Goal: Transaction & Acquisition: Purchase product/service

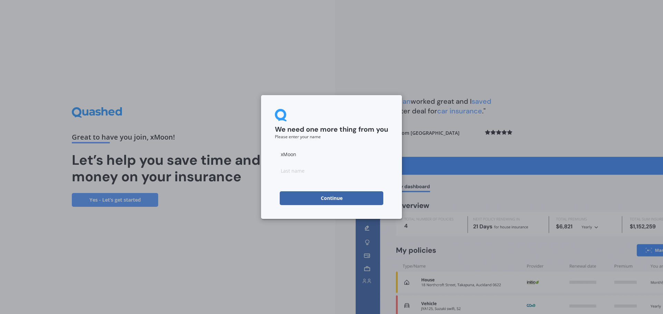
click at [291, 172] on input at bounding box center [331, 171] width 113 height 14
drag, startPoint x: 290, startPoint y: 158, endPoint x: 265, endPoint y: 157, distance: 25.2
click at [265, 157] on div "We need one more thing from you Please enter your name xMoon Continue" at bounding box center [331, 157] width 141 height 124
type input "AC"
type input "C"
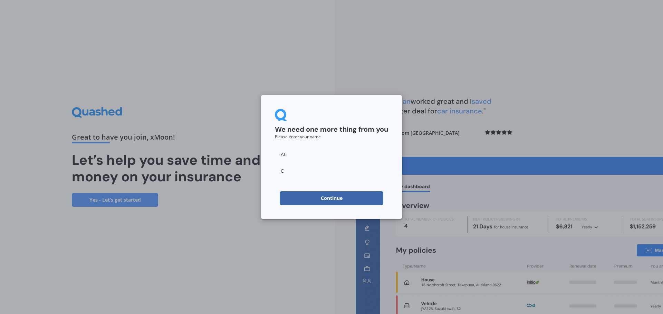
click at [293, 198] on button "Continue" at bounding box center [332, 199] width 104 height 14
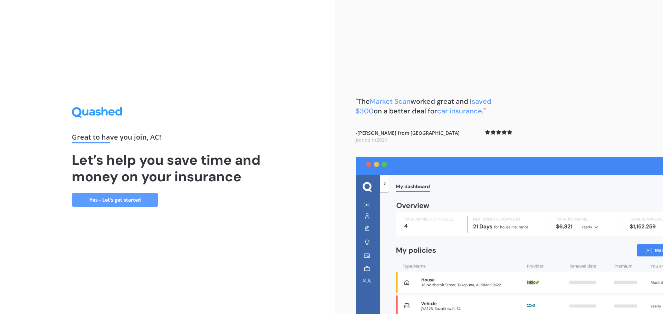
click at [141, 201] on link "Yes - Let’s get started" at bounding box center [115, 200] width 86 height 14
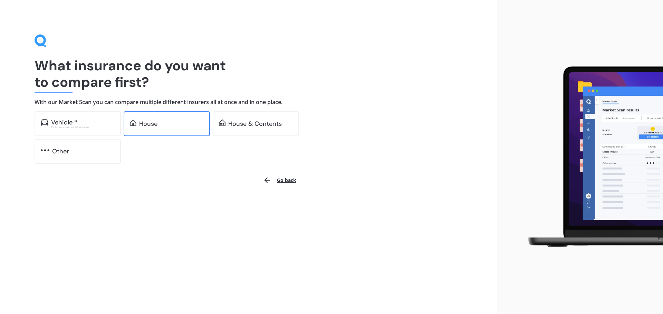
click at [174, 129] on div "House" at bounding box center [167, 123] width 86 height 25
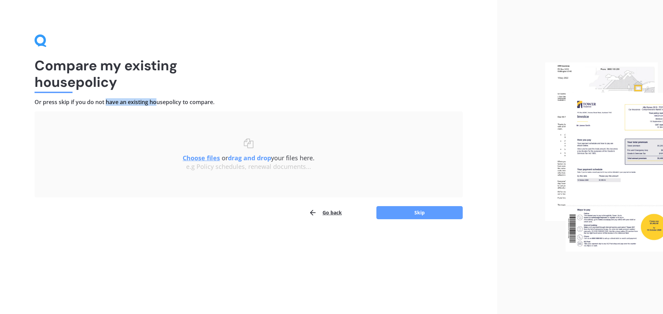
drag, startPoint x: 106, startPoint y: 103, endPoint x: 157, endPoint y: 101, distance: 51.5
click at [157, 101] on h4 "Or press skip if you do not have an existing house policy to compare." at bounding box center [249, 102] width 428 height 7
click at [415, 210] on button "Skip" at bounding box center [419, 212] width 86 height 13
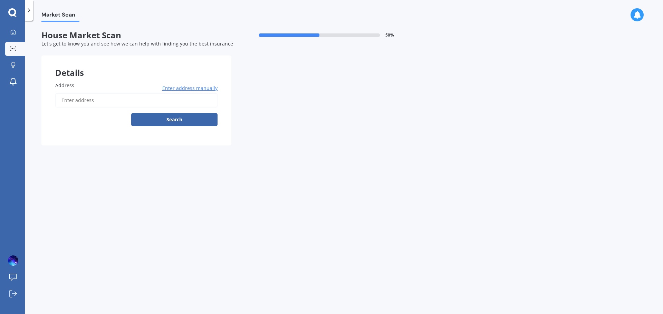
click at [95, 98] on input "Address" at bounding box center [136, 100] width 162 height 14
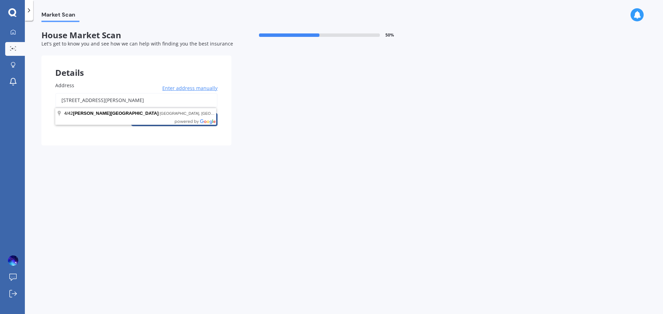
type input "[STREET_ADDRESS][PERSON_NAME] 2010"
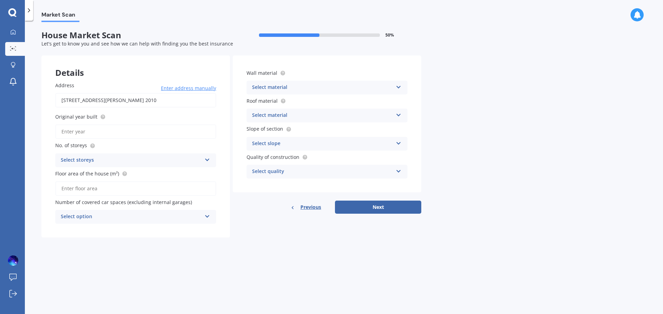
click at [101, 132] on input "Original year built" at bounding box center [135, 132] width 161 height 14
click at [97, 134] on input "Original year built" at bounding box center [135, 132] width 161 height 14
type input "2025"
click at [88, 156] on div "Select storeys 1 2 3 4 5+" at bounding box center [135, 161] width 161 height 14
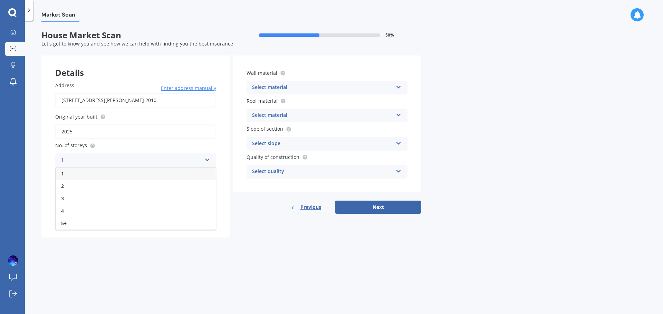
click at [76, 170] on div "1" at bounding box center [136, 174] width 160 height 12
click at [80, 191] on input "Floor area of the house (m²)" at bounding box center [135, 189] width 161 height 14
type input "86"
click at [120, 217] on div "Select option" at bounding box center [131, 217] width 141 height 8
click at [81, 231] on div "0" at bounding box center [136, 230] width 160 height 12
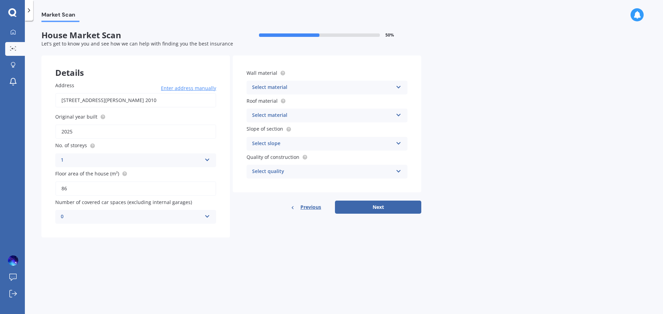
click at [289, 90] on div "Select material" at bounding box center [322, 88] width 141 height 8
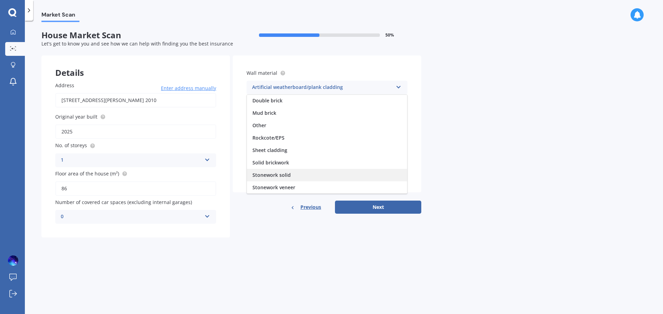
scroll to position [63, 0]
click at [296, 181] on div "Weatherboard/plank cladding" at bounding box center [327, 187] width 160 height 12
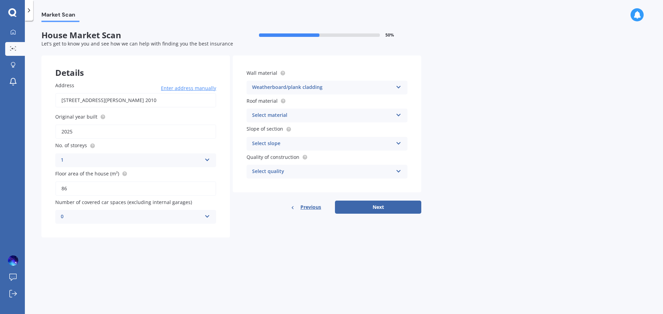
click at [292, 106] on div "Roof material Select material Flat fibre cement Flat membrane Flat metal coveri…" at bounding box center [326, 109] width 161 height 25
click at [288, 119] on div "Select material" at bounding box center [322, 115] width 141 height 8
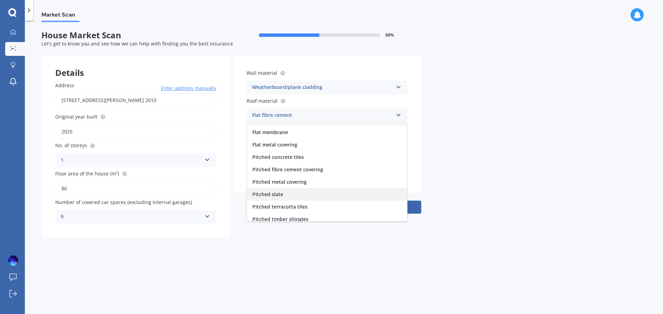
scroll to position [0, 0]
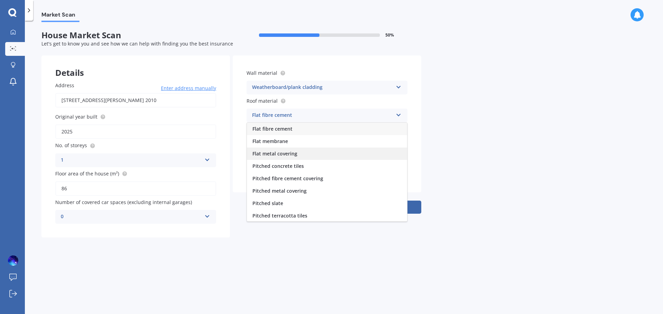
click at [290, 156] on span "Flat metal covering" at bounding box center [274, 153] width 45 height 7
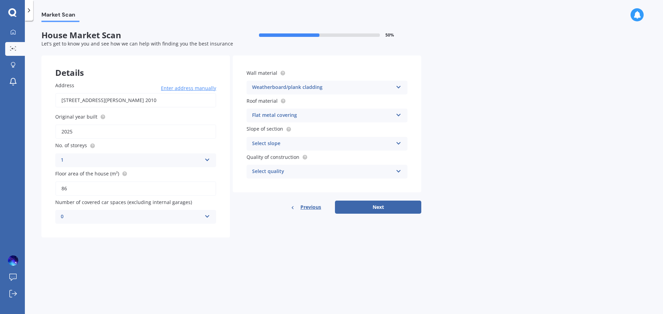
click at [286, 146] on div "Select slope" at bounding box center [322, 144] width 141 height 8
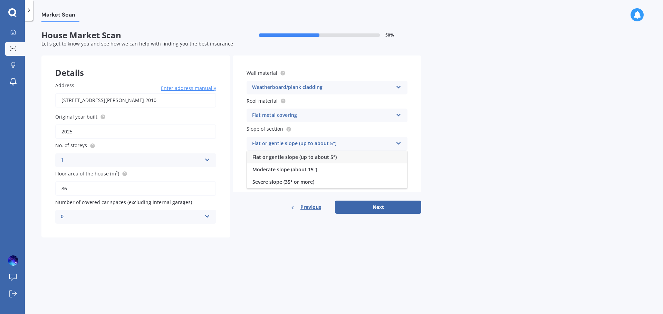
click at [284, 156] on span "Flat or gentle slope (up to about 5°)" at bounding box center [294, 157] width 84 height 7
click at [280, 174] on div "Select quality" at bounding box center [322, 172] width 141 height 8
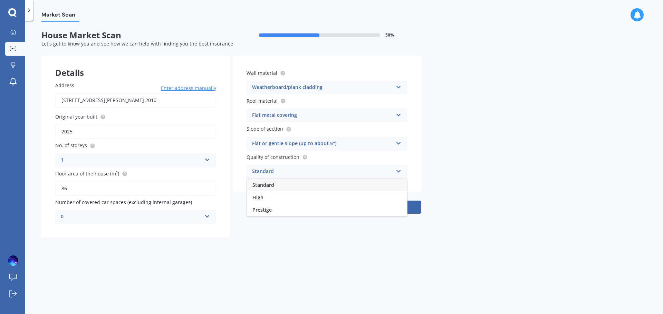
click at [279, 186] on div "Standard" at bounding box center [327, 185] width 160 height 12
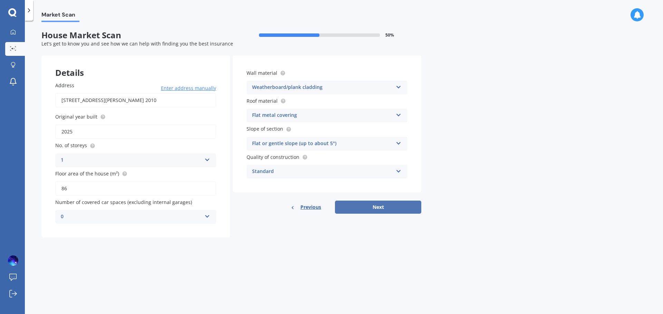
click at [397, 203] on button "Next" at bounding box center [378, 207] width 86 height 13
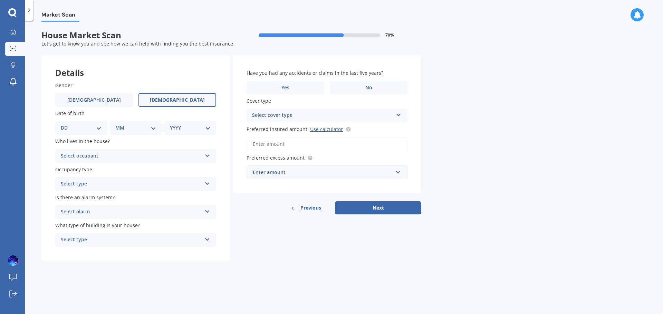
click at [169, 101] on span "[DEMOGRAPHIC_DATA]" at bounding box center [177, 100] width 55 height 6
click at [0, 0] on input "[DEMOGRAPHIC_DATA]" at bounding box center [0, 0] width 0 height 0
click at [97, 124] on div "DD 01 02 03 04 05 06 07 08 09 10 11 12 13 14 15 16 17 18 19 20 21 22 23 24 25 2…" at bounding box center [81, 128] width 52 height 14
click at [68, 130] on select "DD 01 02 03 04 05 06 07 08 09 10 11 12 13 14 15 16 17 18 19 20 21 22 23 24 25 2…" at bounding box center [81, 128] width 41 height 8
select select "24"
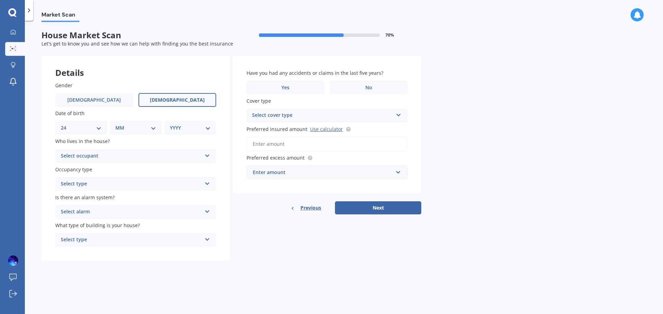
click at [116, 131] on div "MM 01 02 03 04 05 06 07 08 09 10 11 12" at bounding box center [136, 128] width 52 height 14
click at [124, 128] on select "MM 01 02 03 04 05 06 07 08 09 10 11 12" at bounding box center [137, 128] width 38 height 8
select select "04"
click at [118, 124] on select "MM 01 02 03 04 05 06 07 08 09 10 11 12" at bounding box center [137, 128] width 38 height 8
click at [180, 128] on select "YYYY 2009 2008 2007 2006 2005 2004 2003 2002 2001 2000 1999 1998 1997 1996 1995…" at bounding box center [189, 128] width 38 height 8
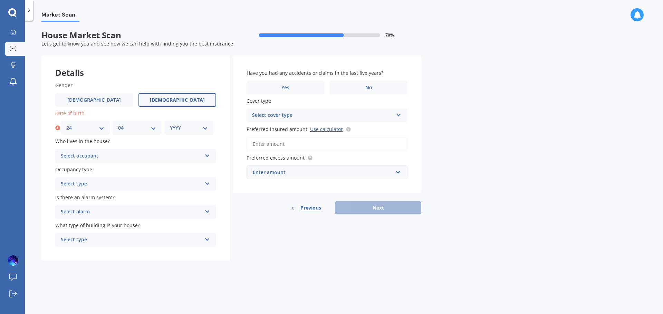
select select "2002"
click at [170, 124] on select "YYYY 2009 2008 2007 2006 2005 2004 2003 2002 2001 2000 1999 1998 1997 1996 1995…" at bounding box center [189, 128] width 38 height 8
click at [138, 155] on div "Select occupant" at bounding box center [131, 156] width 141 height 8
click at [77, 170] on div "Owner" at bounding box center [136, 170] width 160 height 12
click at [87, 182] on div "Select type" at bounding box center [131, 184] width 141 height 8
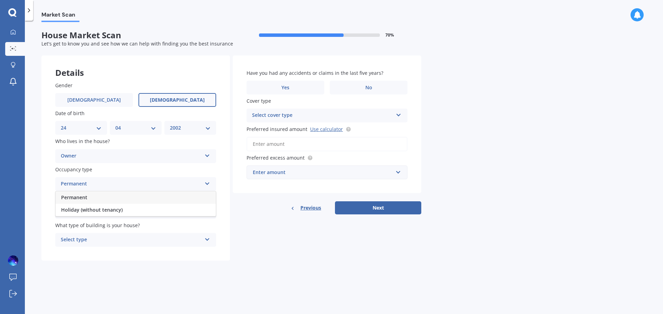
click at [91, 200] on div "Permanent" at bounding box center [136, 198] width 160 height 12
click at [89, 206] on div "Select alarm Yes, monitored Yes, not monitored No" at bounding box center [135, 212] width 161 height 14
click at [90, 226] on span "Yes, monitored" at bounding box center [79, 225] width 36 height 7
click at [87, 209] on div "Yes, monitored" at bounding box center [131, 212] width 141 height 8
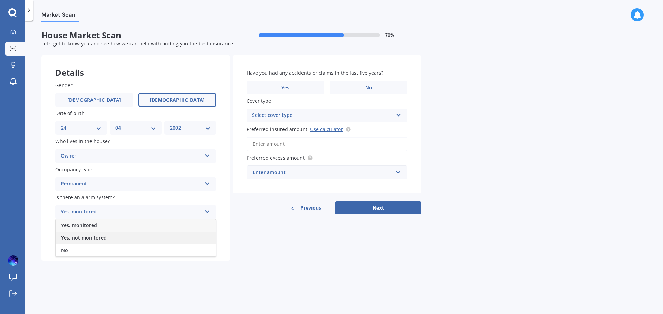
click at [85, 239] on span "Yes, not monitored" at bounding box center [84, 238] width 46 height 7
click at [111, 235] on div "Select type Freestanding Multi-unit (in a block of 6 or less) Multi-unit (in a …" at bounding box center [135, 240] width 161 height 14
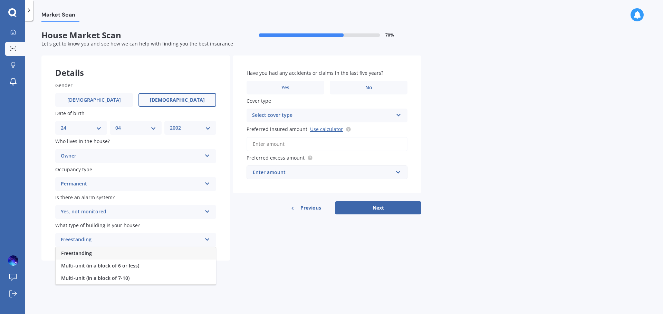
click at [100, 265] on span "Multi-unit (in a block of 6 or less)" at bounding box center [100, 266] width 78 height 7
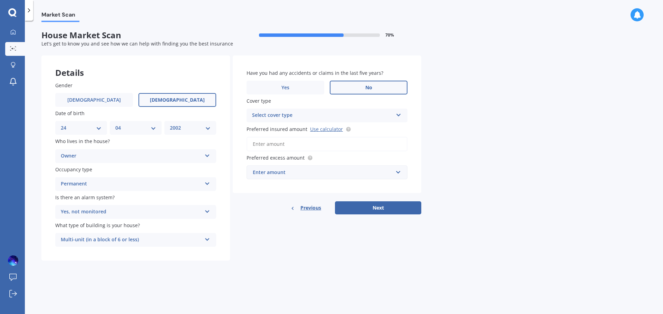
click at [367, 89] on span "No" at bounding box center [368, 88] width 7 height 6
click at [0, 0] on input "No" at bounding box center [0, 0] width 0 height 0
click at [279, 117] on div "Select cover type" at bounding box center [322, 115] width 141 height 8
click at [266, 130] on div "High" at bounding box center [327, 129] width 160 height 12
click at [270, 114] on div "High" at bounding box center [322, 115] width 141 height 8
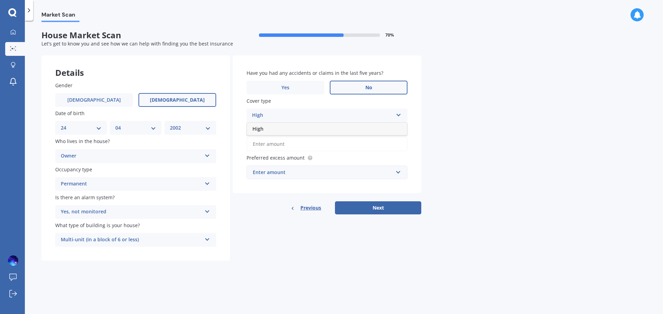
click at [272, 114] on div "High" at bounding box center [322, 115] width 141 height 8
click at [271, 145] on input "Preferred insured amount Use calculator" at bounding box center [326, 144] width 161 height 14
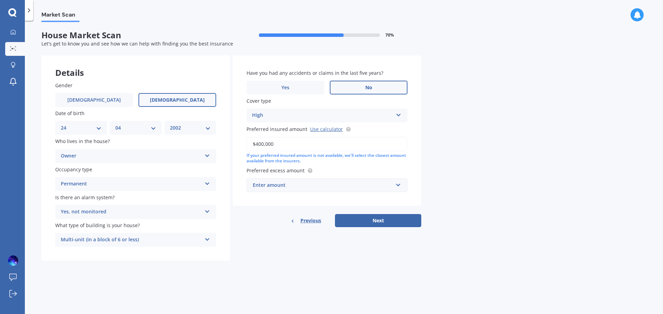
type input "$400,000"
click at [258, 192] on input "text" at bounding box center [324, 185] width 155 height 13
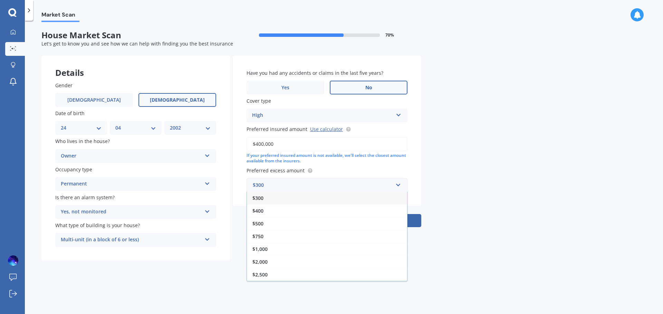
drag, startPoint x: 260, startPoint y: 219, endPoint x: 264, endPoint y: 219, distance: 3.8
click at [260, 219] on div "$500" at bounding box center [327, 223] width 160 height 13
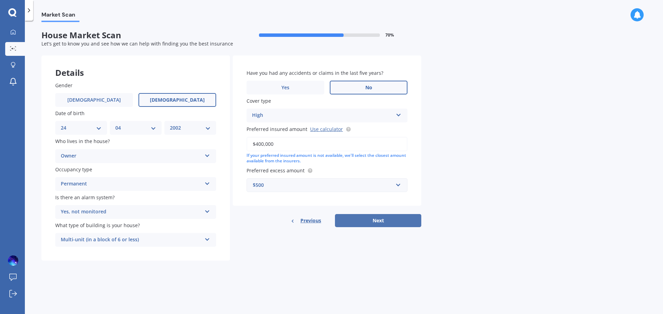
click at [386, 215] on button "Next" at bounding box center [378, 220] width 86 height 13
select select "24"
select select "04"
select select "2002"
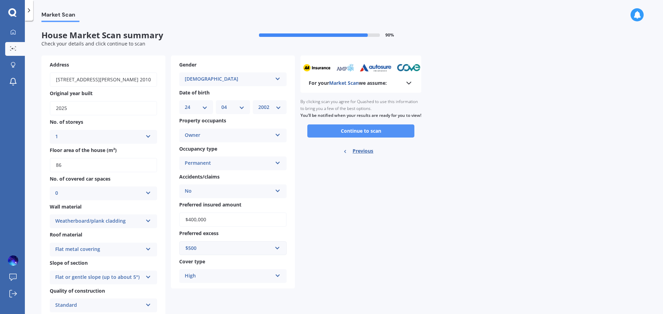
click at [341, 138] on button "Continue to scan" at bounding box center [360, 131] width 107 height 13
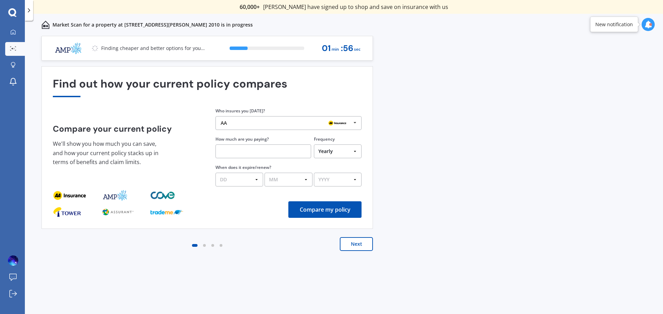
click at [296, 120] on div "AA AA Tower AMI State AMP ANZ ASB BNZ Trade Me Insurance Westpac Other" at bounding box center [288, 123] width 146 height 14
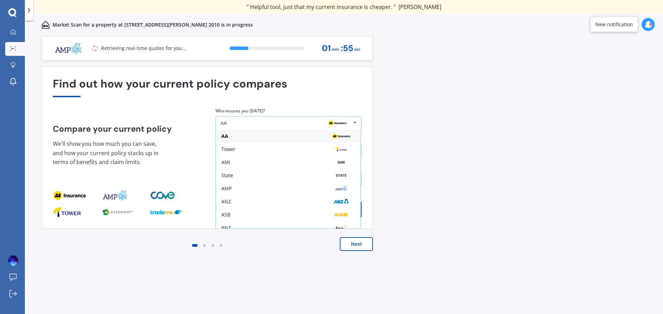
click at [299, 120] on div "AA AA Tower AMI State AMP ANZ ASB BNZ Trade Me Insurance Westpac Other" at bounding box center [288, 123] width 146 height 14
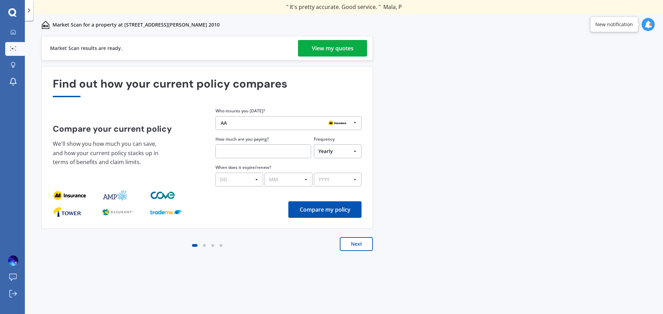
click at [300, 53] on link "View my quotes" at bounding box center [332, 48] width 69 height 17
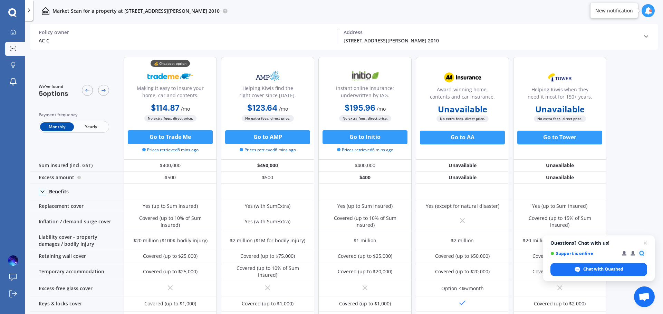
click at [85, 126] on span "Yearly" at bounding box center [91, 127] width 34 height 9
click at [198, 47] on div "AC C Policy owner [STREET_ADDRESS][PERSON_NAME] 2010 Address" at bounding box center [344, 37] width 611 height 26
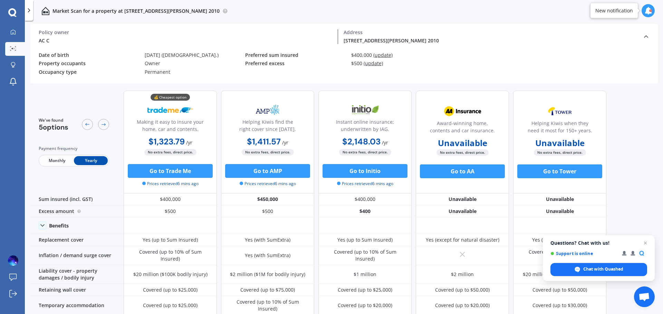
click at [198, 47] on div "AC C Policy owner [STREET_ADDRESS][PERSON_NAME] 2010 Address" at bounding box center [344, 37] width 611 height 26
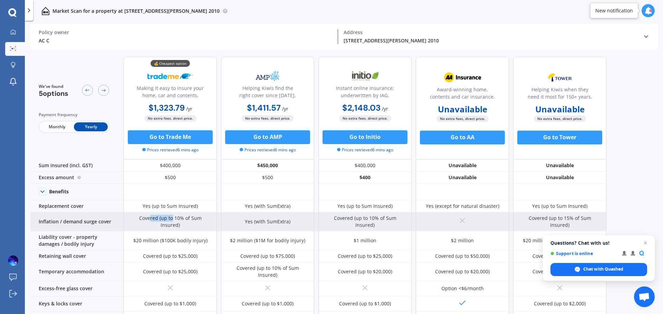
drag, startPoint x: 141, startPoint y: 220, endPoint x: 163, endPoint y: 224, distance: 23.0
click at [163, 224] on div "Covered (up to 10% of Sum Insured)" at bounding box center [170, 222] width 93 height 19
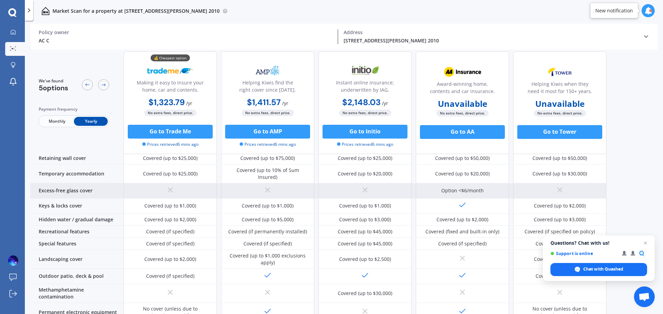
scroll to position [104, 0]
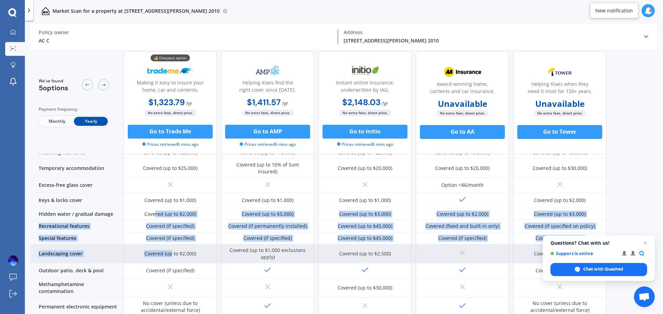
drag, startPoint x: 156, startPoint y: 203, endPoint x: 173, endPoint y: 243, distance: 43.7
click at [173, 242] on div "Sum insured (incl. GST) $400,000 $450,000 $400,000 Unavailable Unavailable Exce…" at bounding box center [318, 256] width 576 height 400
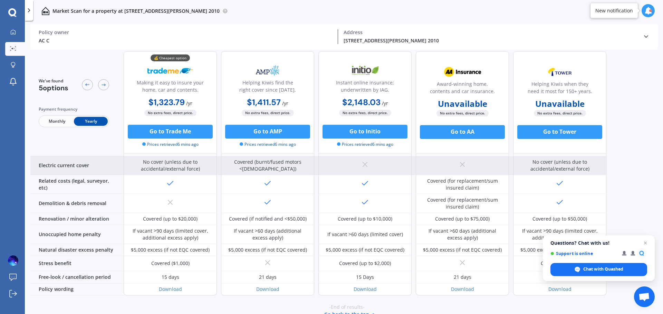
scroll to position [265, 0]
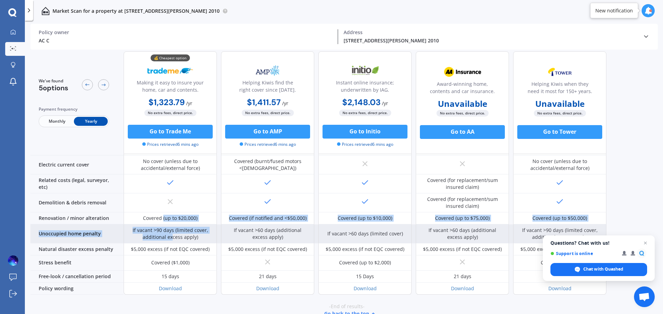
drag, startPoint x: 163, startPoint y: 208, endPoint x: 172, endPoint y: 226, distance: 19.1
click at [172, 226] on div "Sum insured (incl. GST) $400,000 $450,000 $400,000 Unavailable Unavailable Exce…" at bounding box center [318, 95] width 576 height 400
click at [172, 227] on div "If vacant >90 days (limited cover, additional excess apply)" at bounding box center [170, 234] width 83 height 14
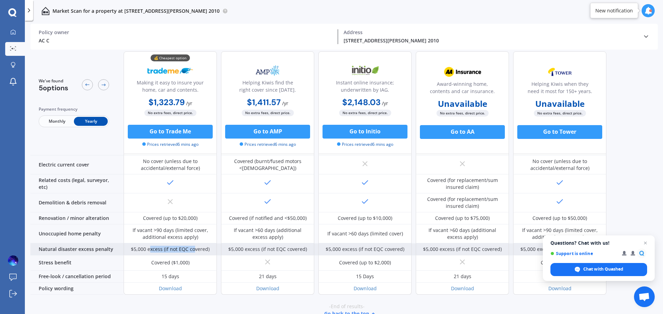
drag, startPoint x: 150, startPoint y: 239, endPoint x: 194, endPoint y: 238, distance: 43.8
click at [194, 246] on div "$5,000 excess (if not EQC covered)" at bounding box center [170, 249] width 79 height 7
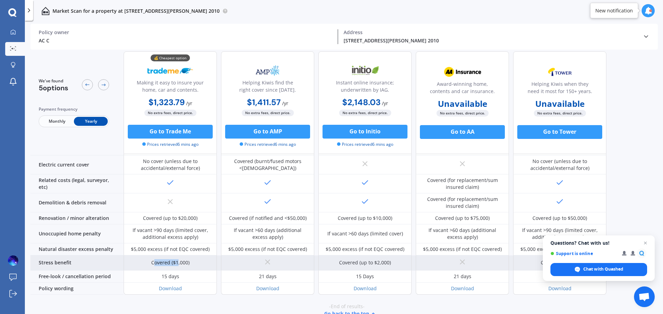
drag, startPoint x: 178, startPoint y: 251, endPoint x: 154, endPoint y: 251, distance: 23.8
click at [154, 260] on div "Covered ($1,000)" at bounding box center [170, 263] width 38 height 7
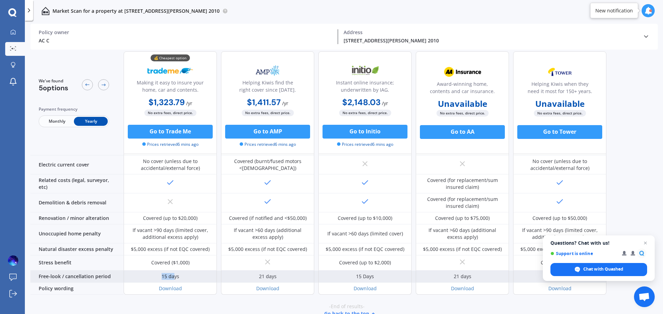
drag, startPoint x: 162, startPoint y: 265, endPoint x: 175, endPoint y: 266, distance: 12.8
click at [175, 273] on div "15 days" at bounding box center [171, 276] width 18 height 7
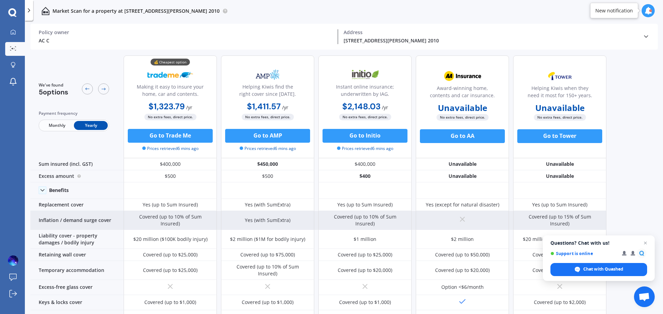
scroll to position [0, 0]
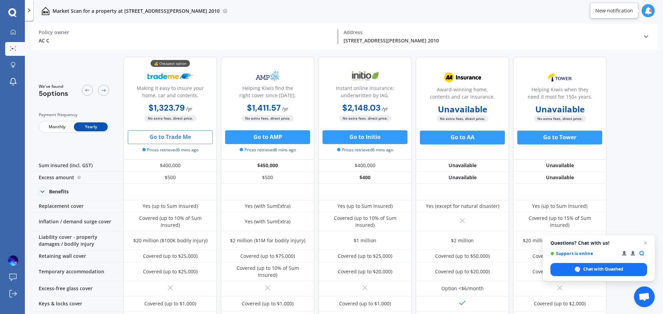
click at [181, 136] on button "Go to Trade Me" at bounding box center [170, 137] width 85 height 14
